Goal: Task Accomplishment & Management: Manage account settings

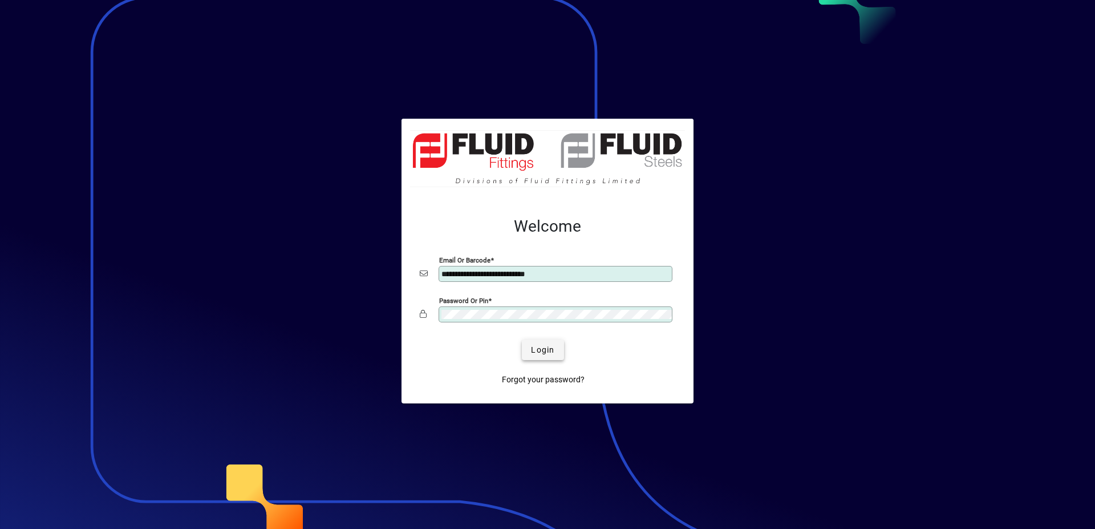
type input "**********"
click at [549, 343] on span "submit" at bounding box center [543, 349] width 42 height 27
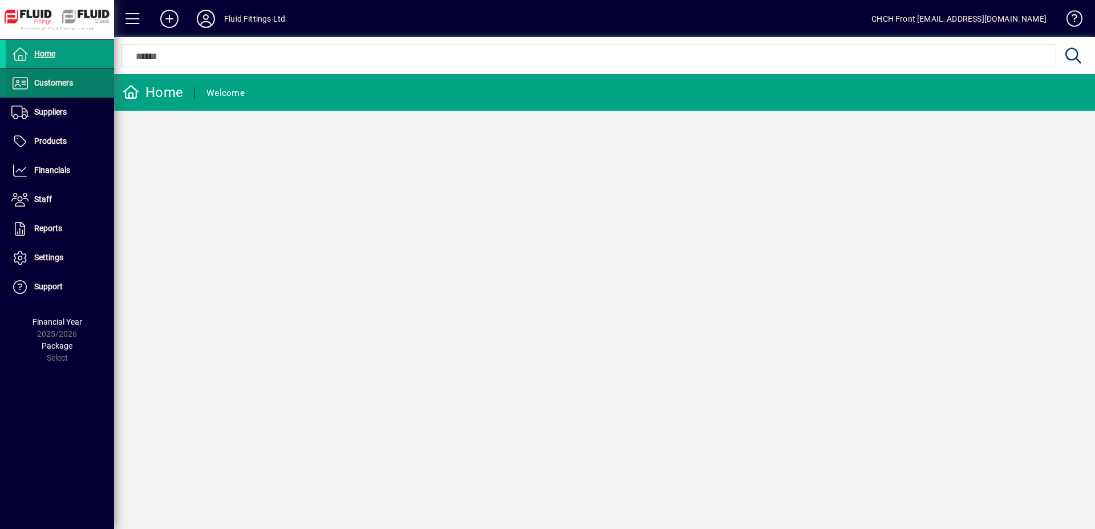
click at [40, 74] on span at bounding box center [60, 83] width 108 height 27
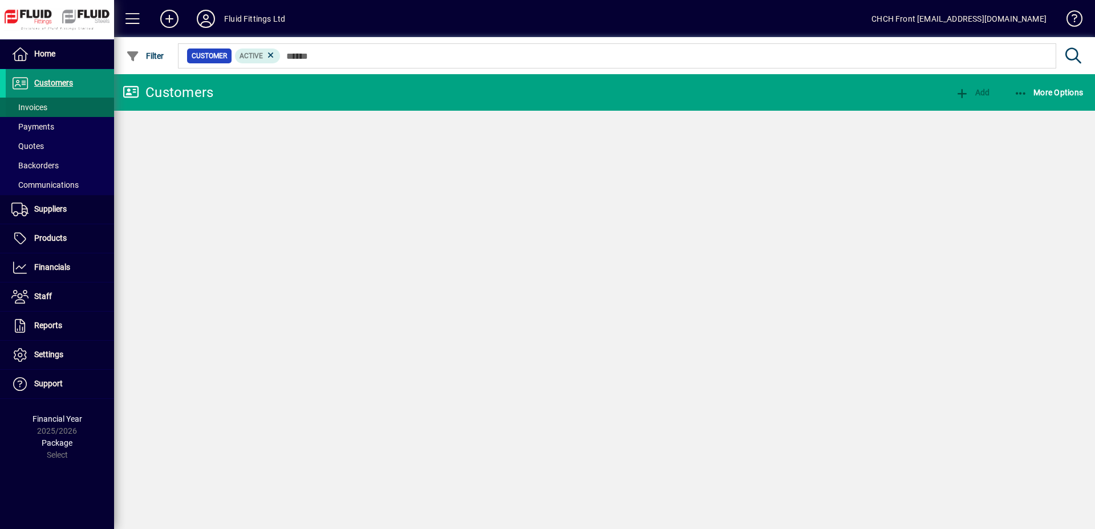
click at [53, 104] on span at bounding box center [60, 107] width 108 height 27
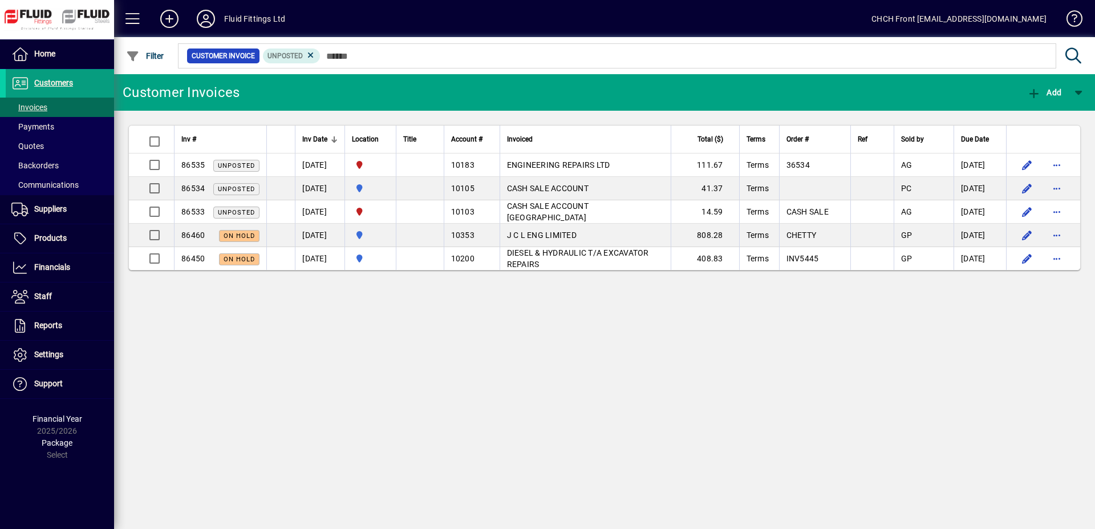
click at [278, 89] on mat-toolbar-row "Customer Invoices Add" at bounding box center [604, 92] width 981 height 37
drag, startPoint x: 482, startPoint y: 470, endPoint x: 309, endPoint y: 507, distance: 176.4
click at [469, 475] on div "Customer Invoices Add Inv # Inv Date Location Title Account # Invoiced Total ($…" at bounding box center [604, 301] width 981 height 455
drag, startPoint x: 189, startPoint y: 381, endPoint x: 116, endPoint y: 142, distance: 249.2
click at [185, 366] on div "Customer Invoices Add Inv # Inv Date Location Title Account # Invoiced Total ($…" at bounding box center [604, 301] width 981 height 455
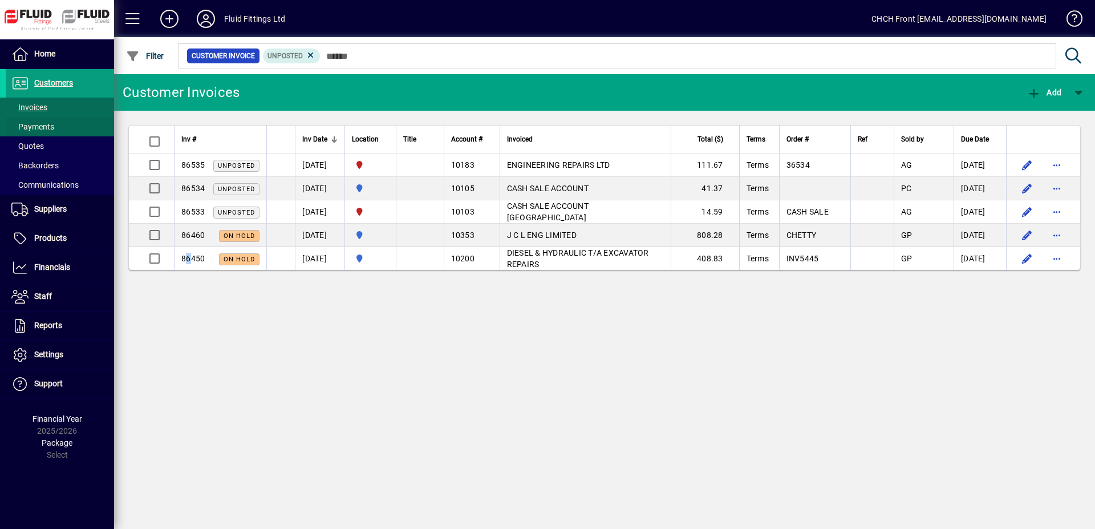
click at [100, 118] on span at bounding box center [60, 126] width 108 height 27
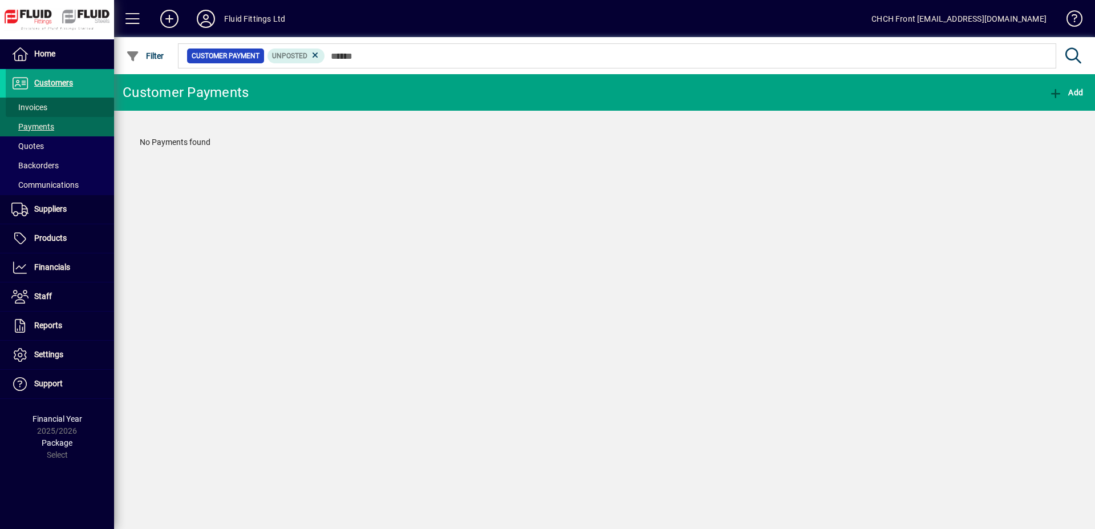
click at [94, 102] on span at bounding box center [60, 107] width 108 height 27
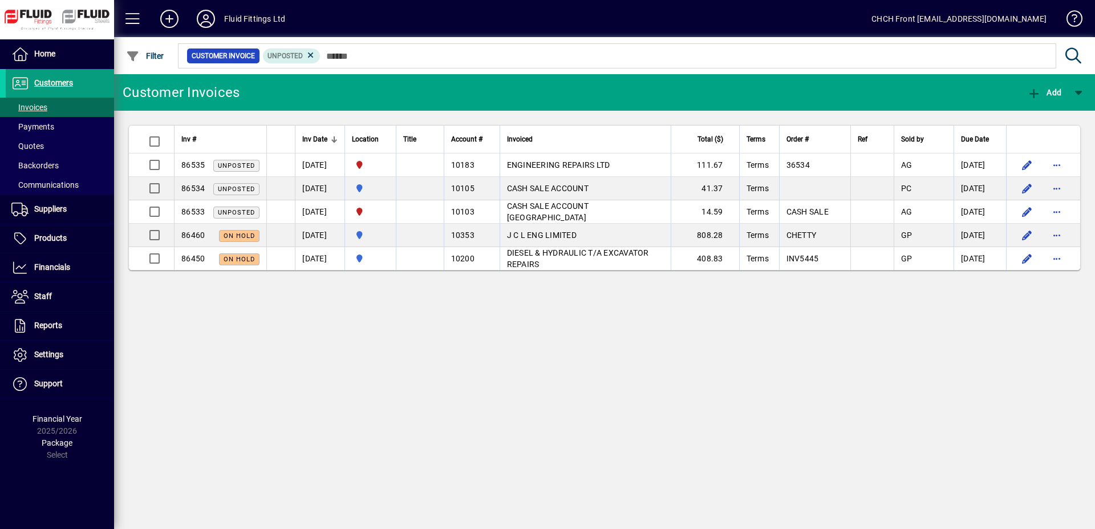
click at [281, 98] on mat-toolbar-row "Customer Invoices Add" at bounding box center [604, 92] width 981 height 37
